Goal: Navigation & Orientation: Understand site structure

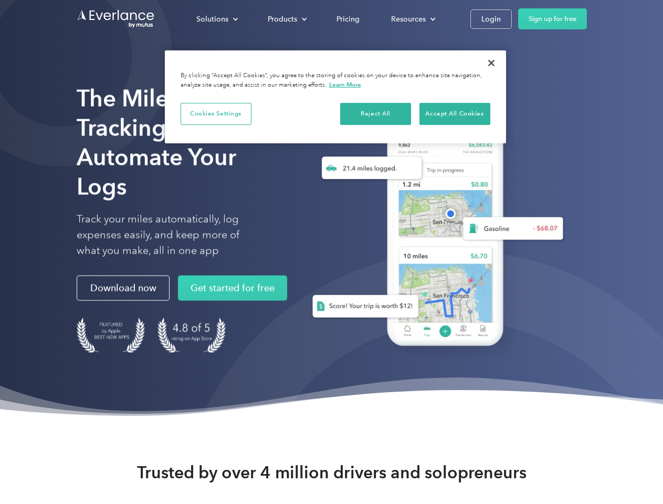
click at [217, 19] on div "Solutions" at bounding box center [212, 19] width 32 height 13
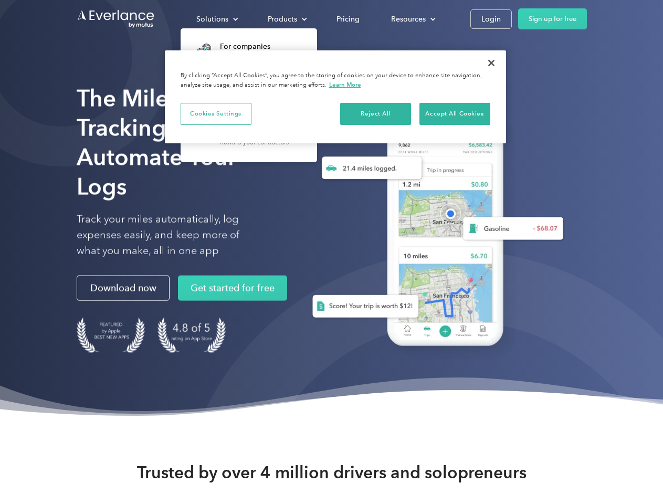
click at [286, 19] on div "Products" at bounding box center [282, 19] width 29 height 13
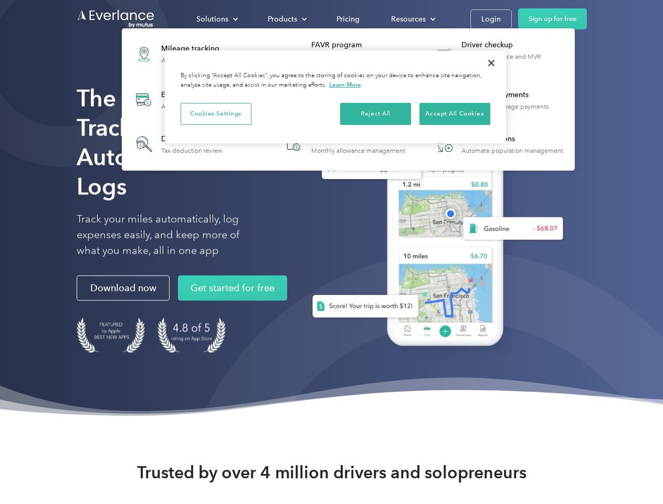
click at [412, 19] on div "Resources" at bounding box center [408, 19] width 35 height 13
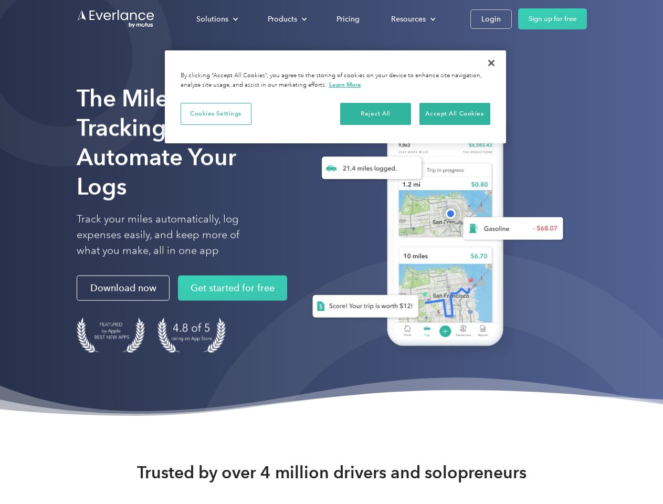
click at [216, 113] on button "Cookies Settings" at bounding box center [215, 114] width 71 height 22
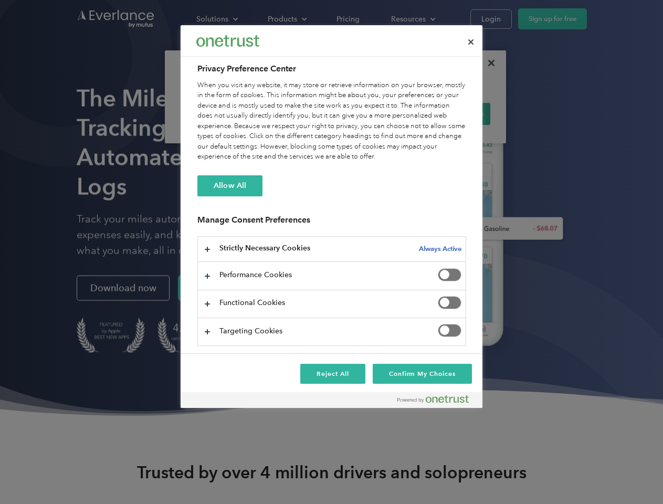
click at [376, 113] on div "When you visit any website, it may store or retrieve information on your browse…" at bounding box center [331, 121] width 269 height 82
click at [454, 113] on div "When you visit any website, it may store or retrieve information on your browse…" at bounding box center [331, 121] width 269 height 82
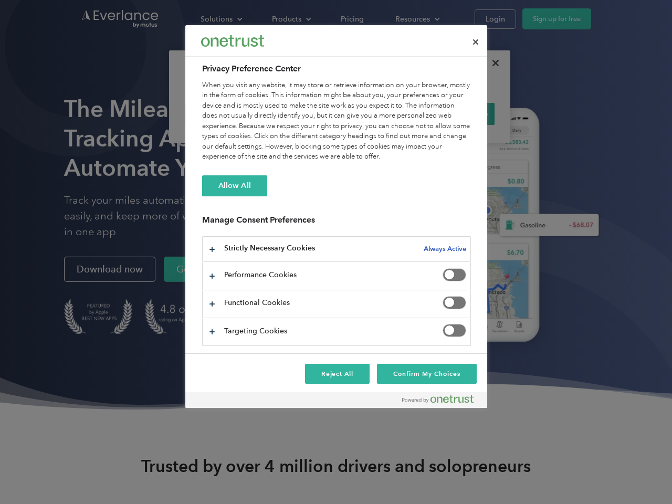
click at [491, 63] on div at bounding box center [336, 252] width 672 height 504
